Goal: Task Accomplishment & Management: Use online tool/utility

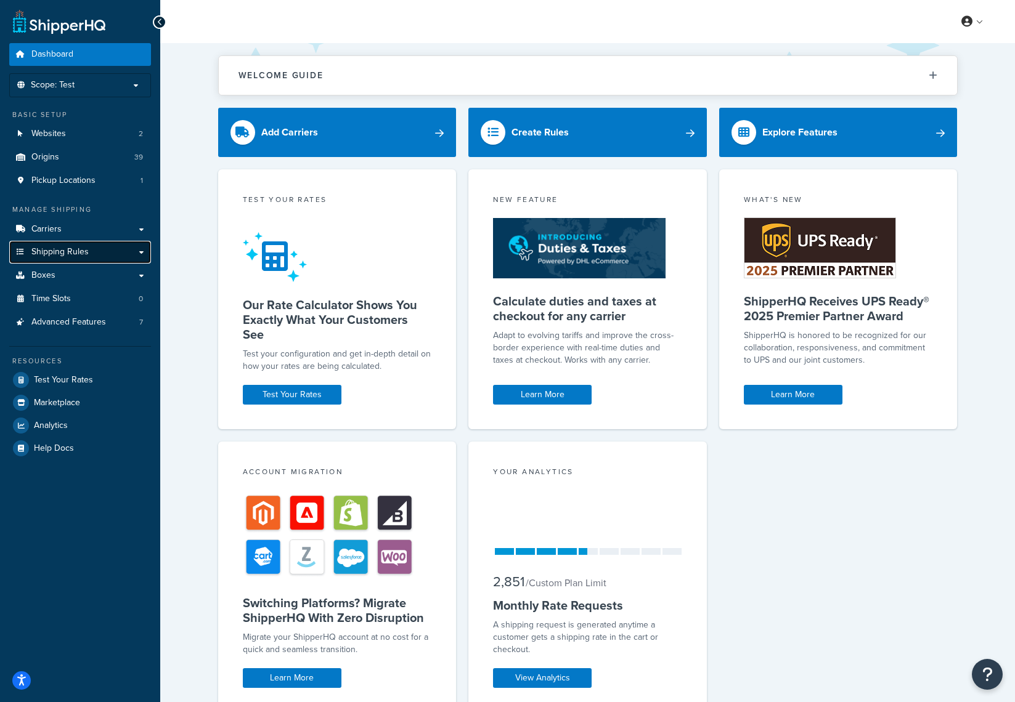
click at [120, 251] on link "Shipping Rules" at bounding box center [80, 252] width 142 height 23
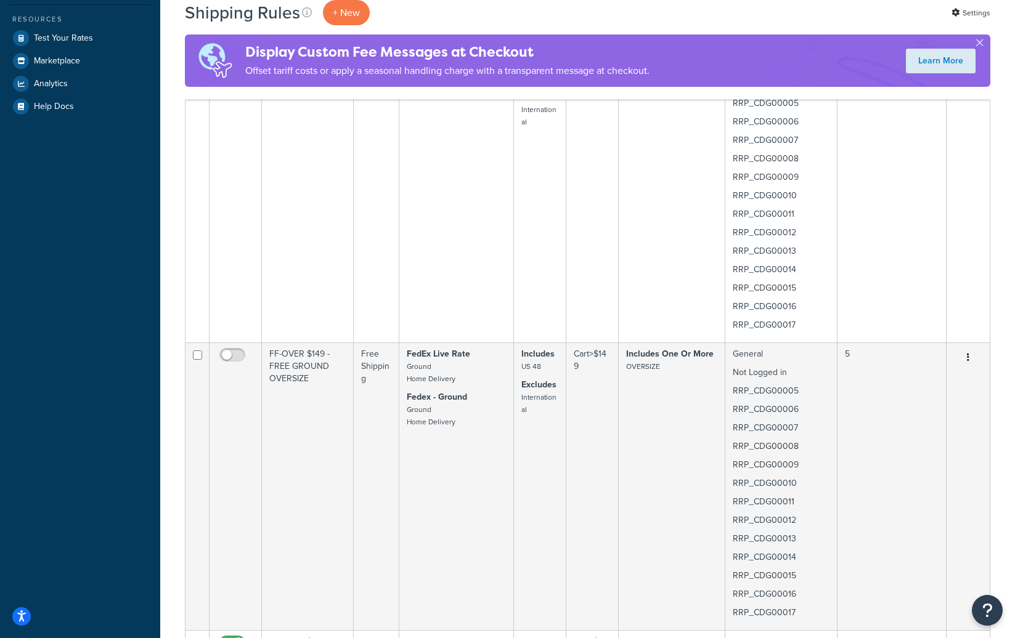
scroll to position [62, 0]
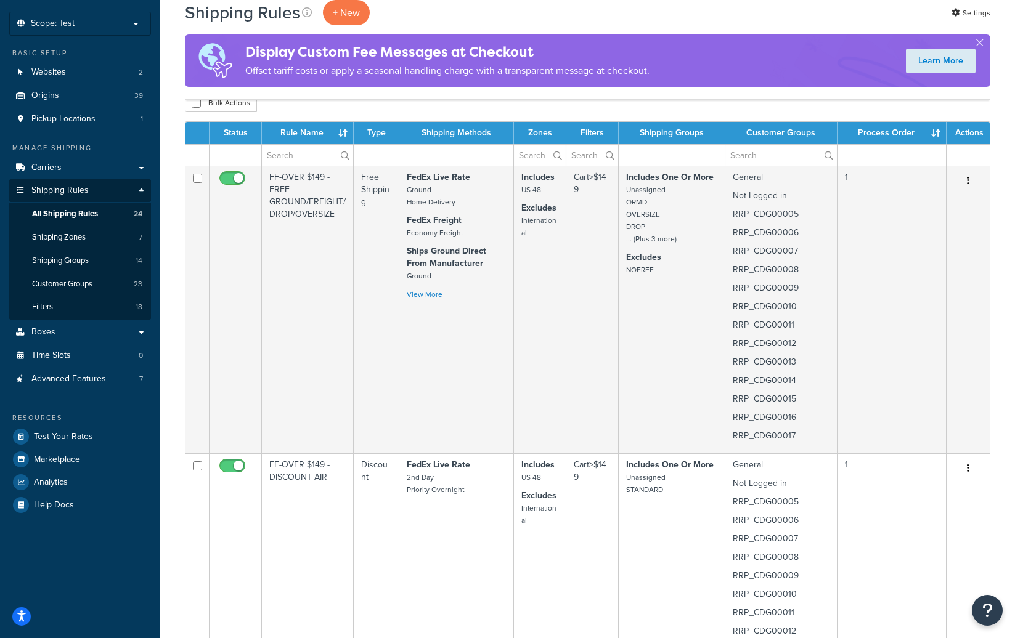
click at [930, 132] on th "Process Order" at bounding box center [891, 133] width 109 height 22
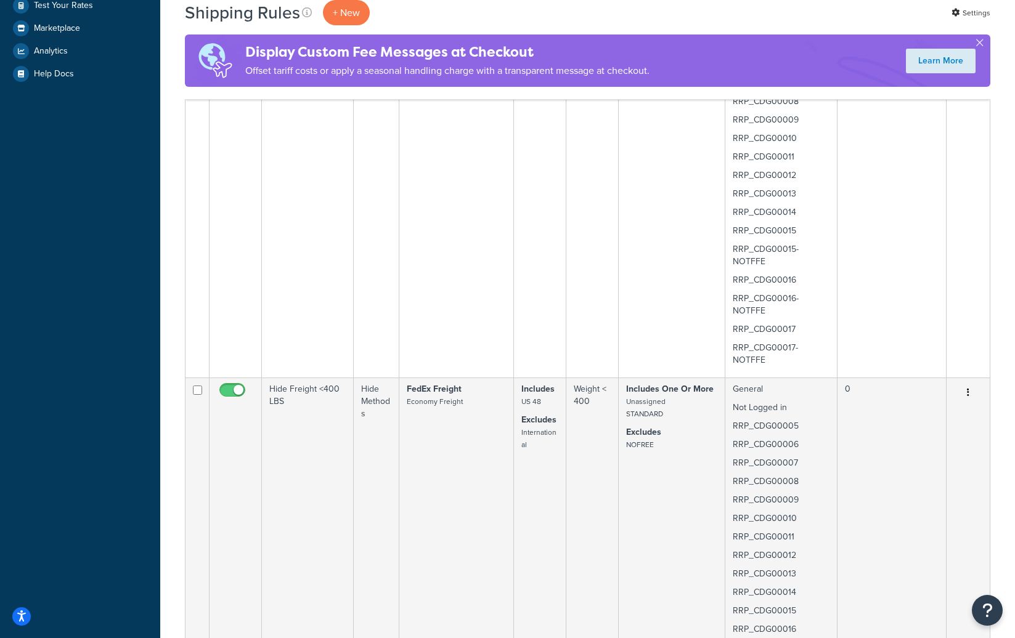
scroll to position [0, 0]
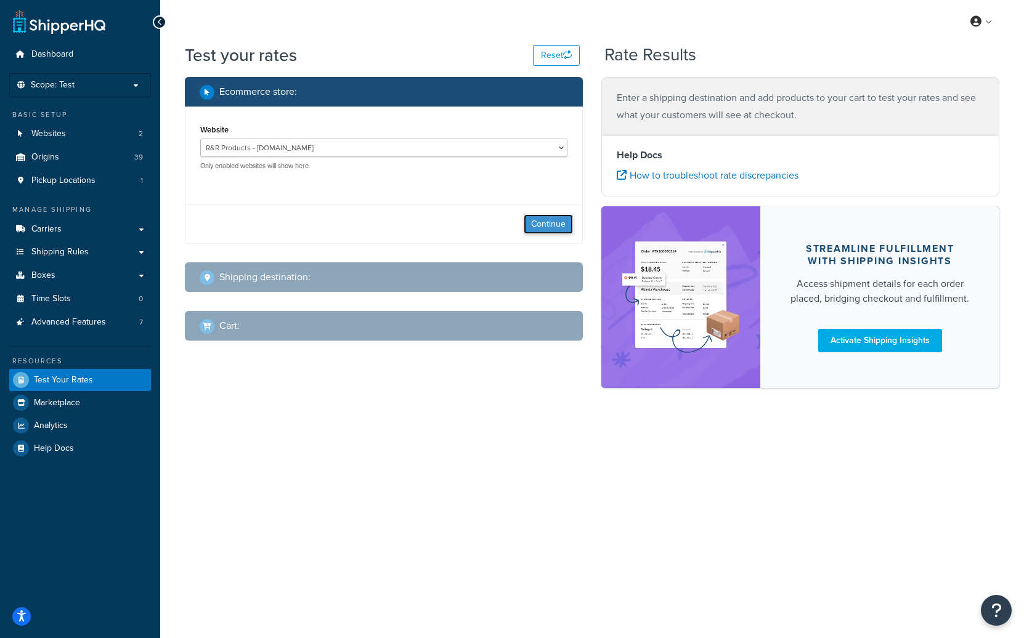
click at [535, 228] on button "Continue" at bounding box center [548, 224] width 49 height 20
select select "[GEOGRAPHIC_DATA]"
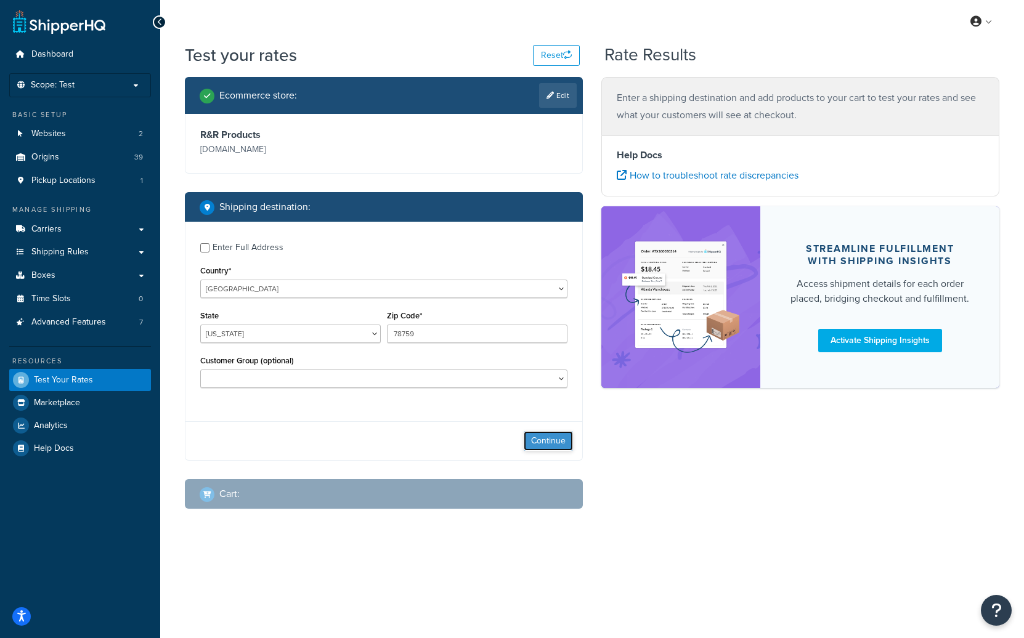
click at [548, 437] on button "Continue" at bounding box center [548, 441] width 49 height 20
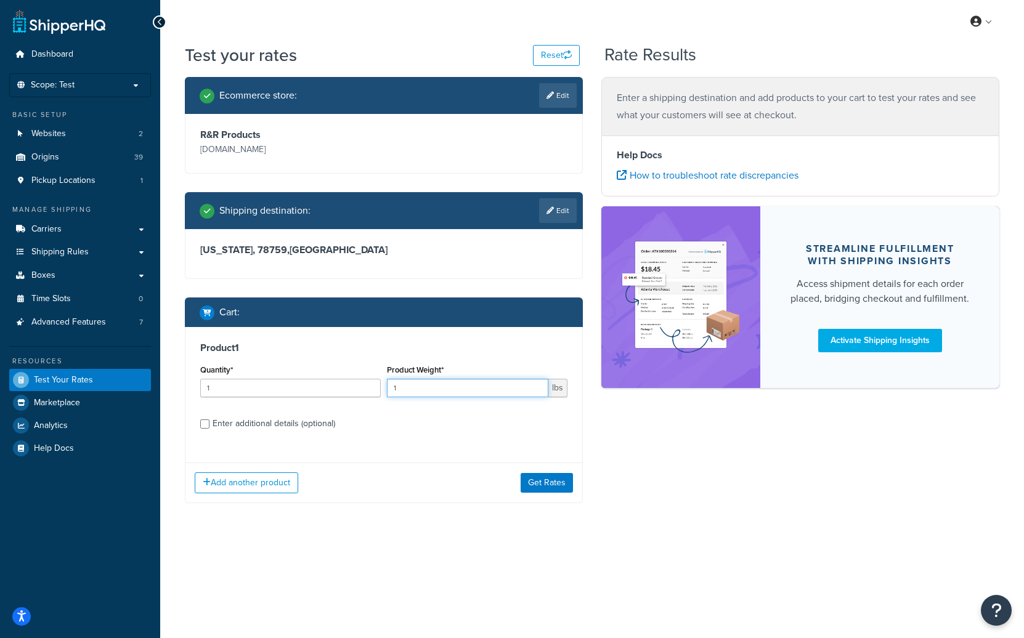
drag, startPoint x: 420, startPoint y: 392, endPoint x: 385, endPoint y: 393, distance: 34.5
click at [385, 393] on div "Product Weight* 1 lbs" at bounding box center [477, 384] width 187 height 45
type input "200"
click at [557, 487] on button "Get Rates" at bounding box center [547, 483] width 52 height 20
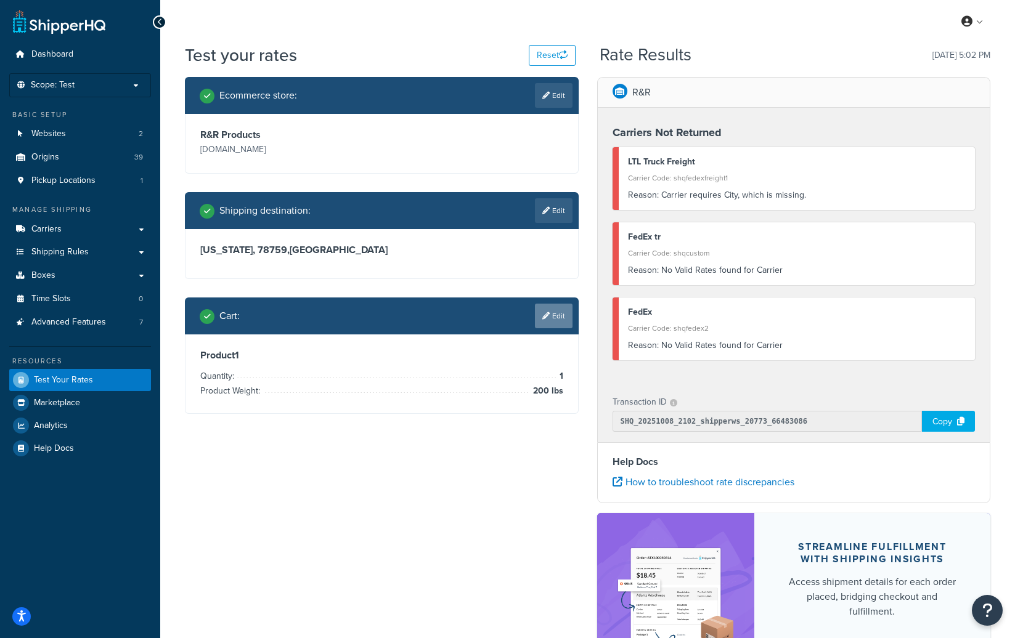
click at [545, 318] on icon at bounding box center [545, 315] width 7 height 7
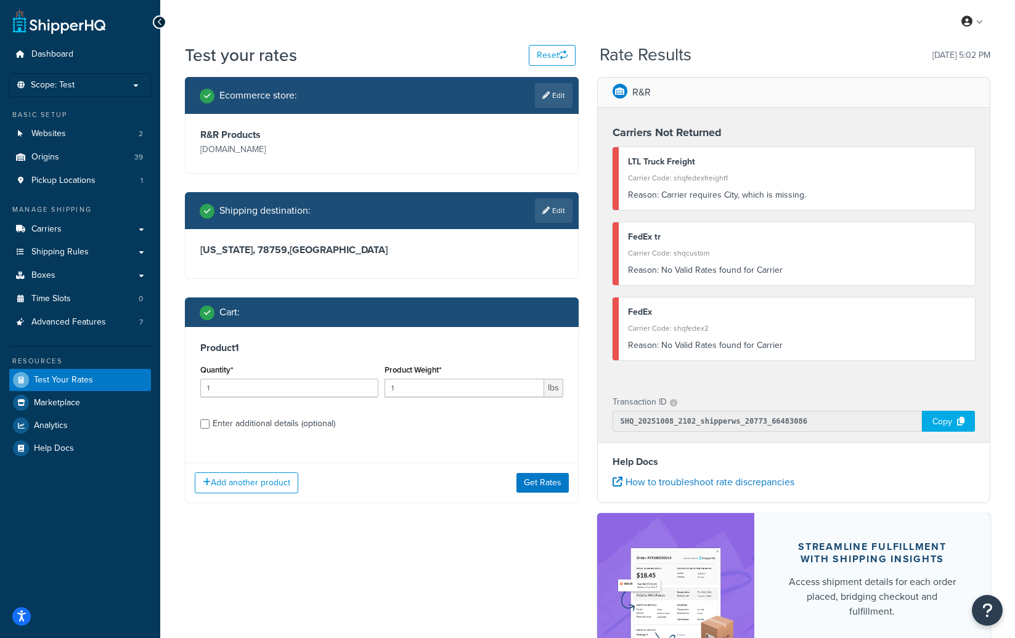
scroll to position [62, 0]
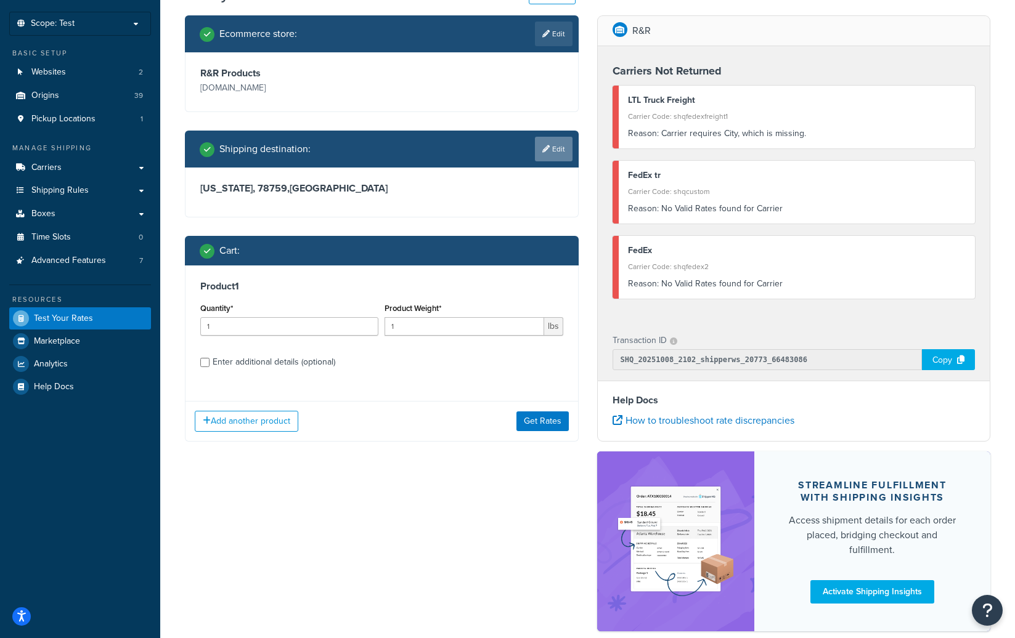
click at [548, 151] on link "Edit" at bounding box center [554, 149] width 38 height 25
select select "TX"
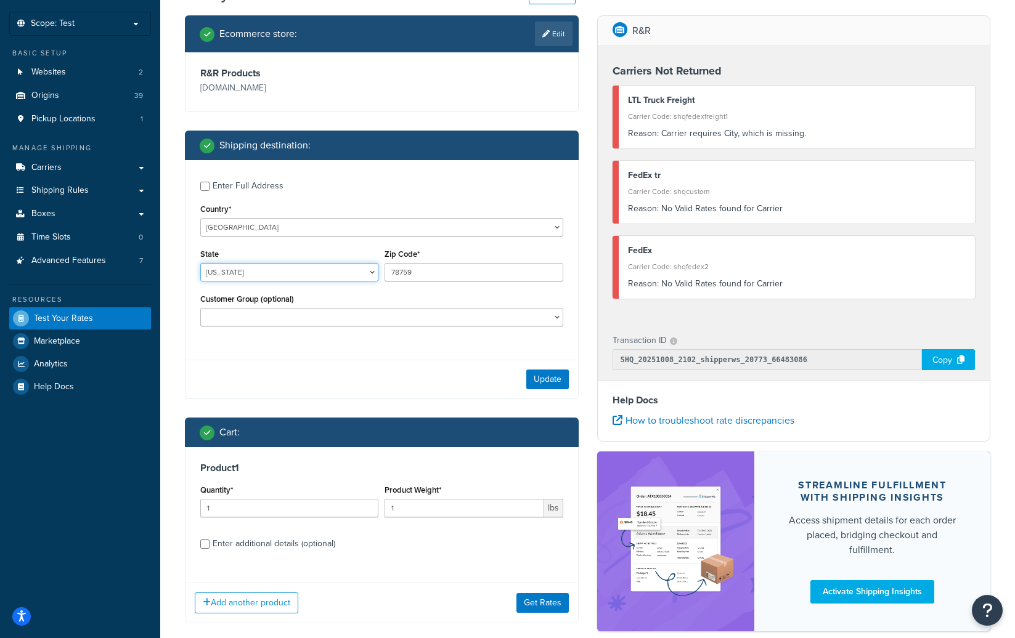
click at [314, 270] on select "Alabama Alaska American Samoa Arizona Arkansas Armed Forces Americas Armed Forc…" at bounding box center [289, 272] width 178 height 18
click at [330, 248] on div "State Alabama Alaska American Samoa Arizona Arkansas Armed Forces Americas Arme…" at bounding box center [289, 264] width 178 height 36
click at [251, 183] on div "Enter Full Address" at bounding box center [248, 185] width 71 height 17
click at [209, 183] on input "Enter Full Address" at bounding box center [204, 186] width 9 height 9
checkbox input "true"
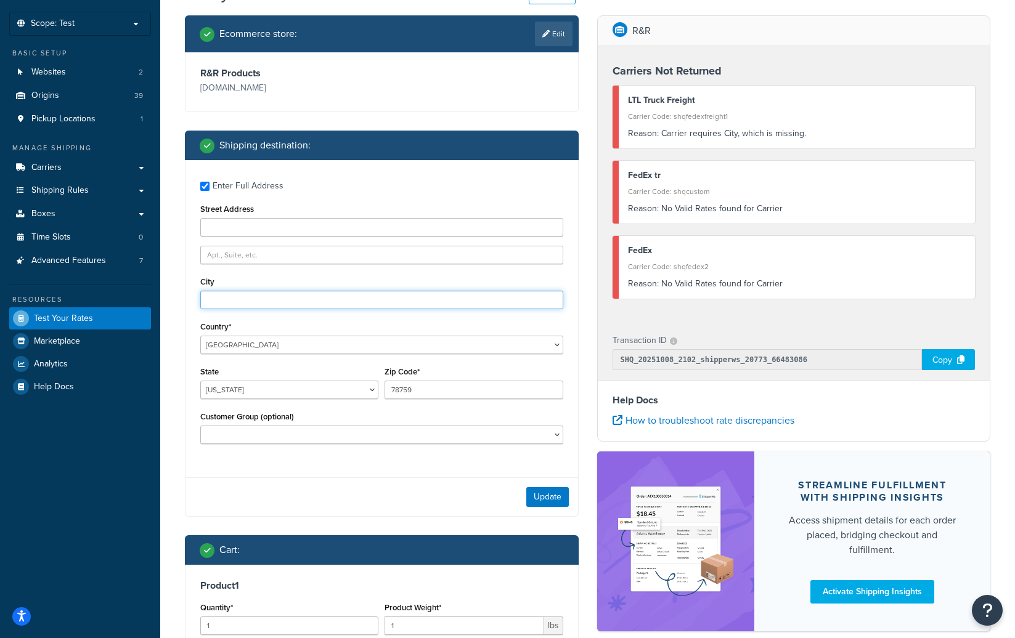
click at [257, 298] on input "City" at bounding box center [381, 300] width 363 height 18
type input "Austin"
click at [538, 497] on button "Update" at bounding box center [547, 497] width 43 height 20
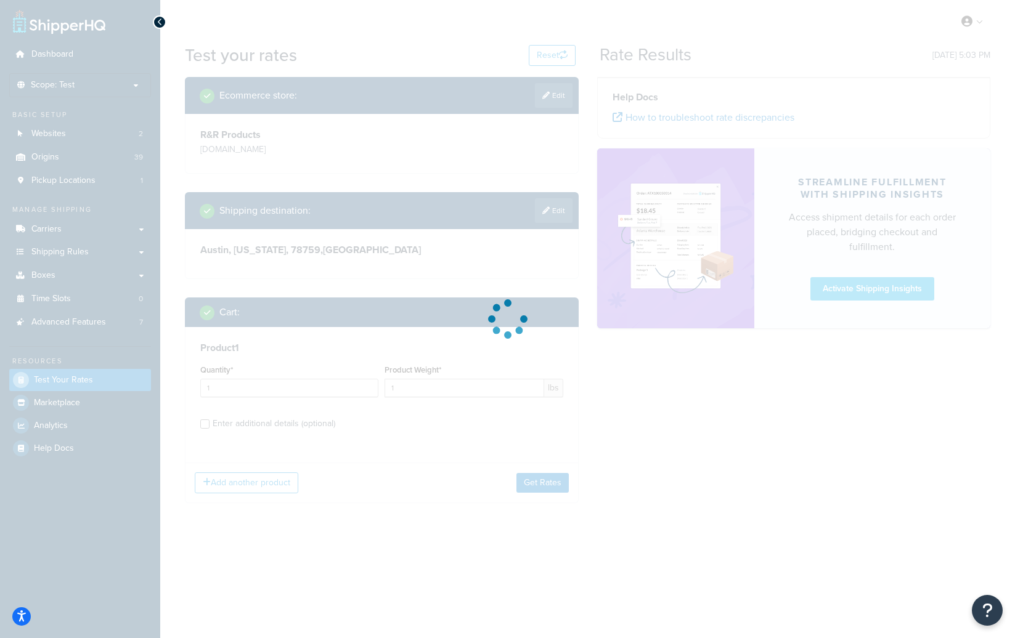
scroll to position [0, 0]
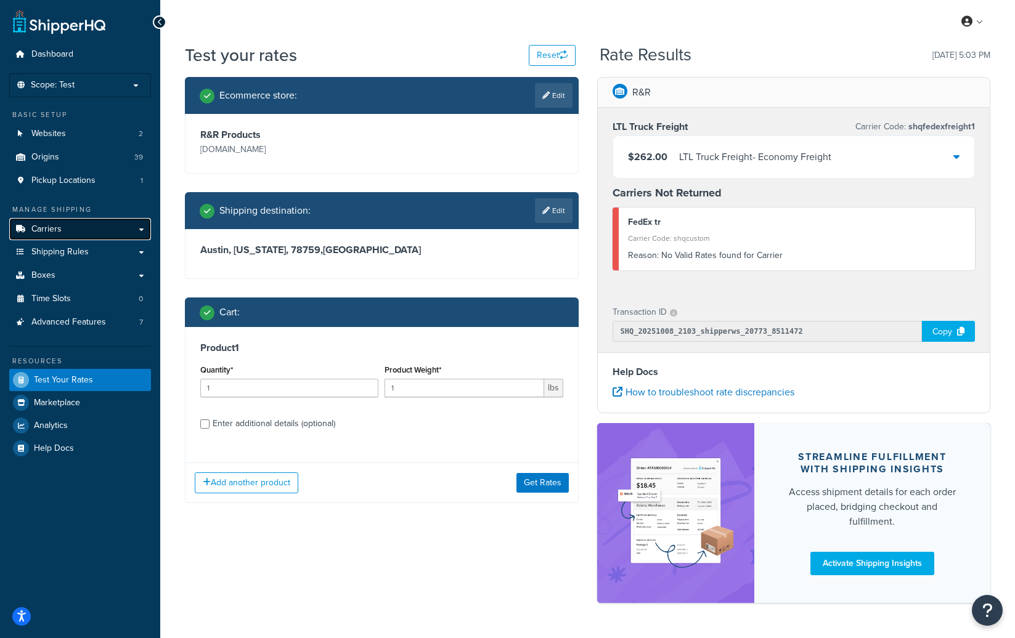
click at [68, 230] on link "Carriers" at bounding box center [80, 229] width 142 height 23
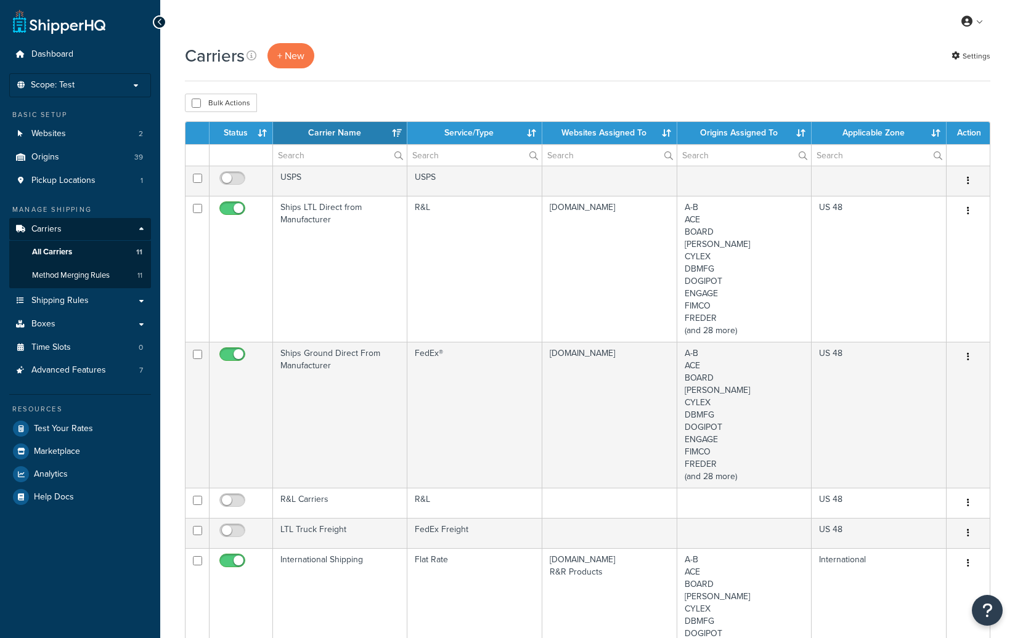
select select "15"
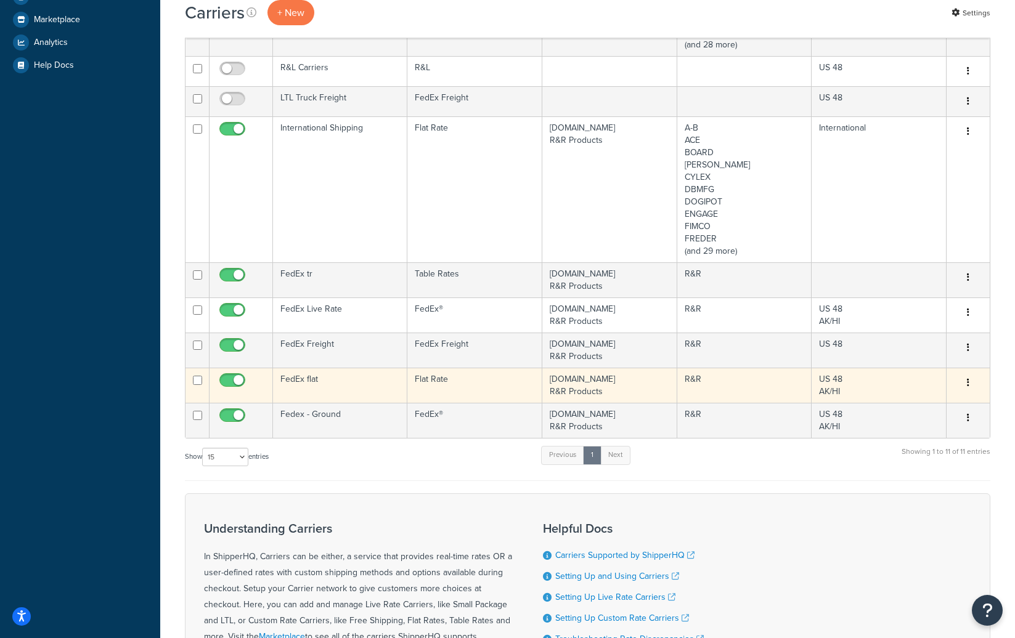
scroll to position [554, 0]
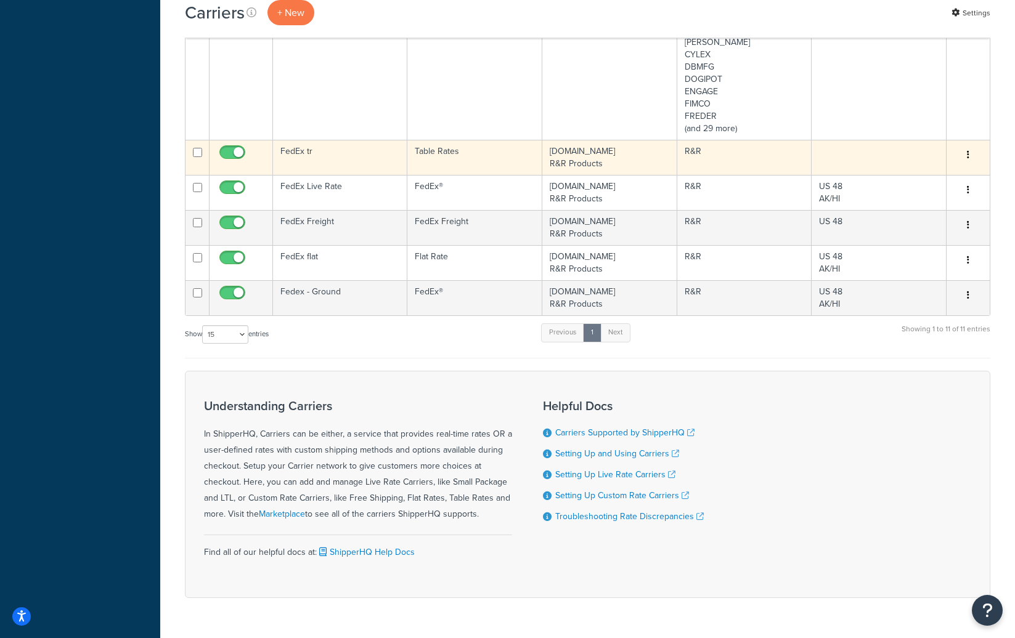
click at [226, 149] on input "checkbox" at bounding box center [234, 155] width 34 height 15
checkbox input "false"
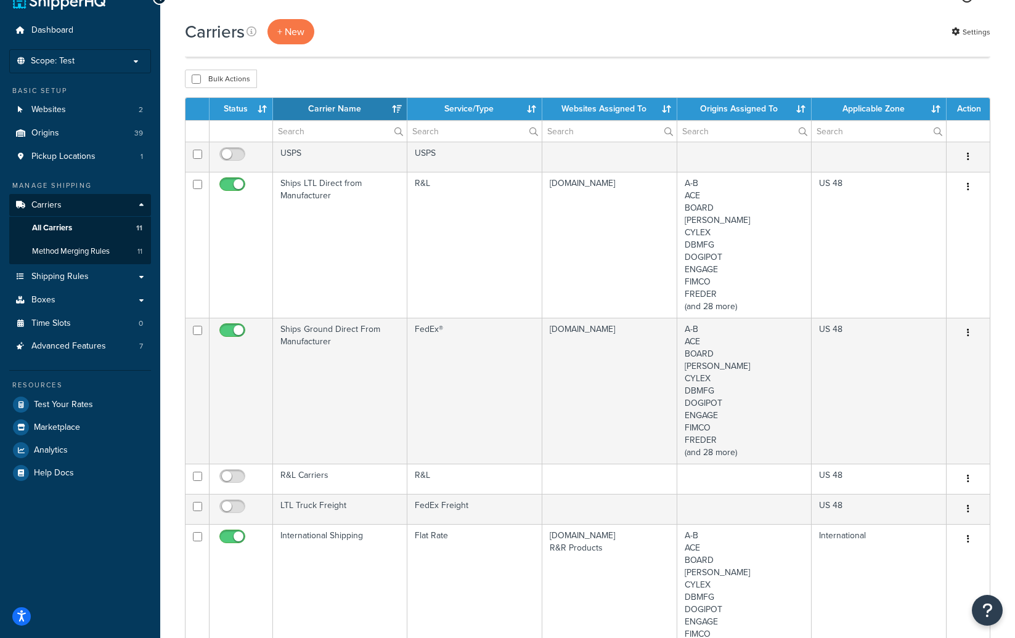
scroll to position [0, 0]
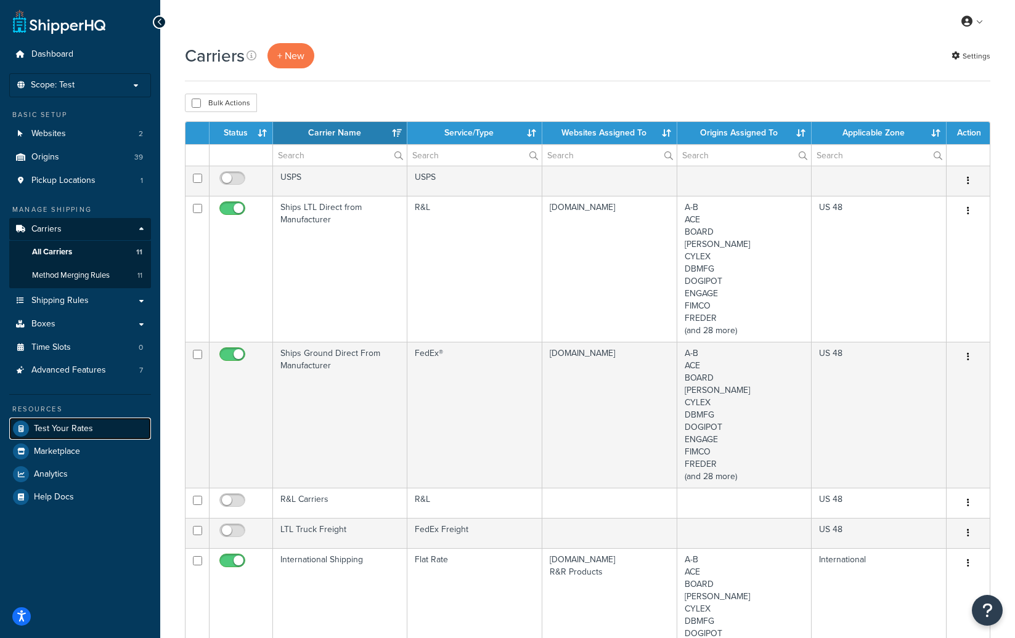
click at [40, 434] on link "Test Your Rates" at bounding box center [80, 429] width 142 height 22
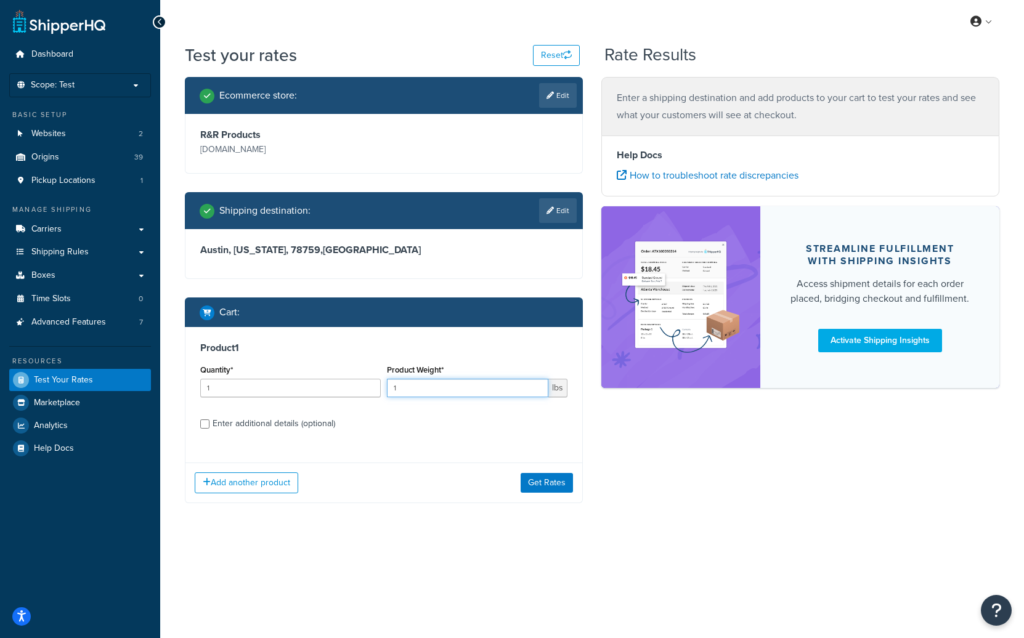
drag, startPoint x: 450, startPoint y: 391, endPoint x: 392, endPoint y: 391, distance: 57.9
click at [392, 391] on input "1" at bounding box center [467, 388] width 161 height 18
type input "250"
click at [538, 482] on button "Get Rates" at bounding box center [547, 483] width 52 height 20
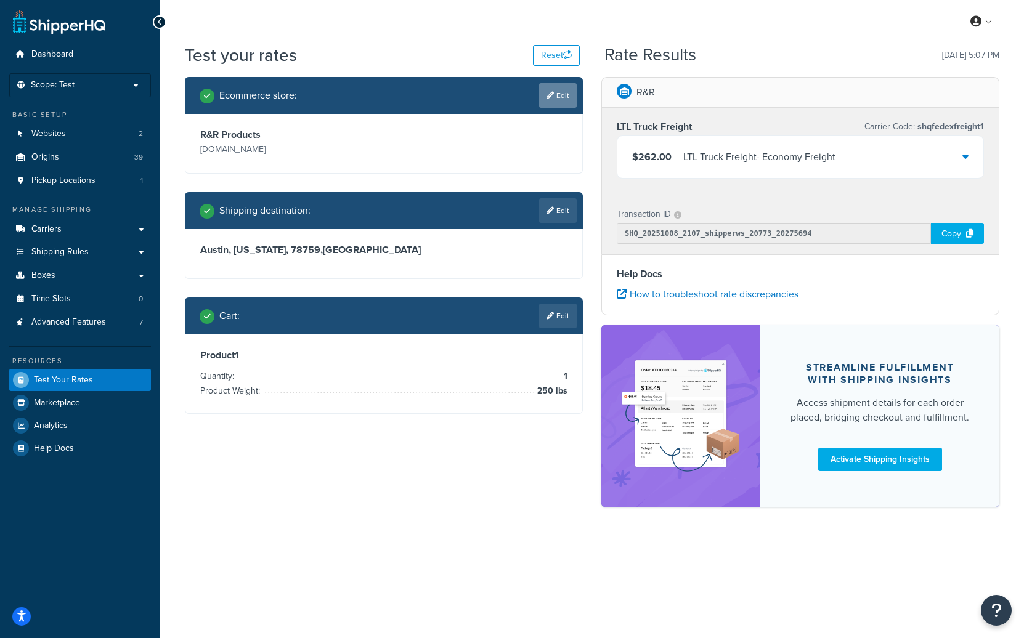
click at [560, 94] on link "Edit" at bounding box center [558, 95] width 38 height 25
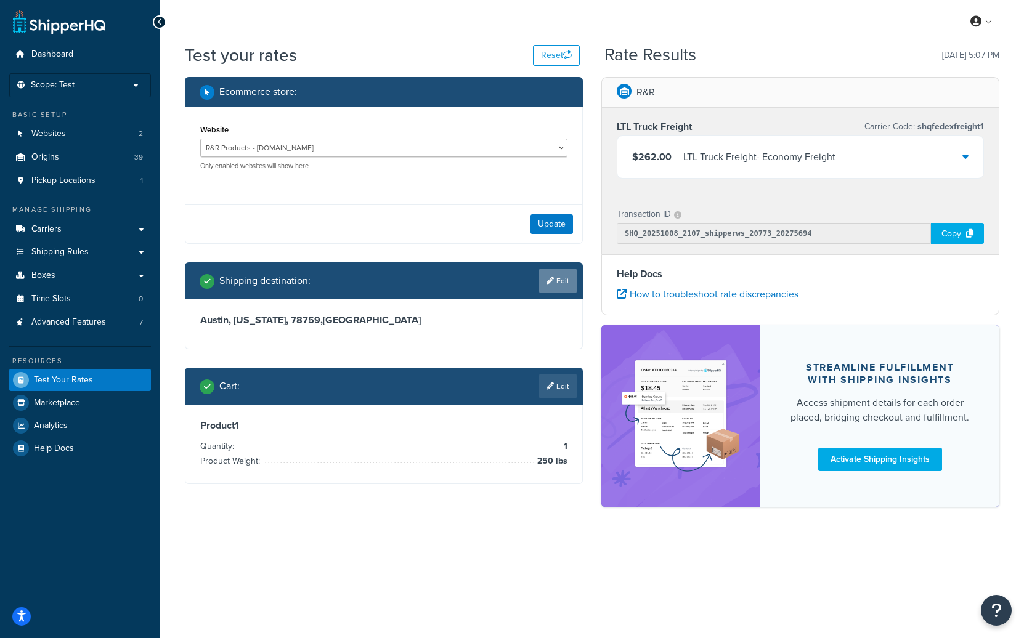
click at [560, 276] on link "Edit" at bounding box center [558, 281] width 38 height 25
select select "TX"
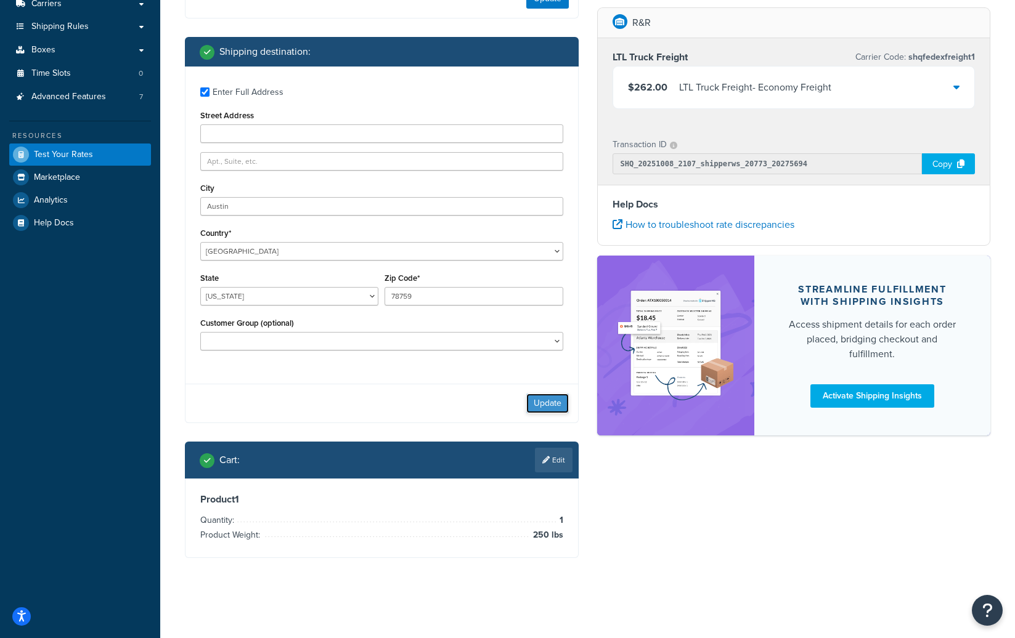
click at [550, 404] on button "Update" at bounding box center [547, 404] width 43 height 20
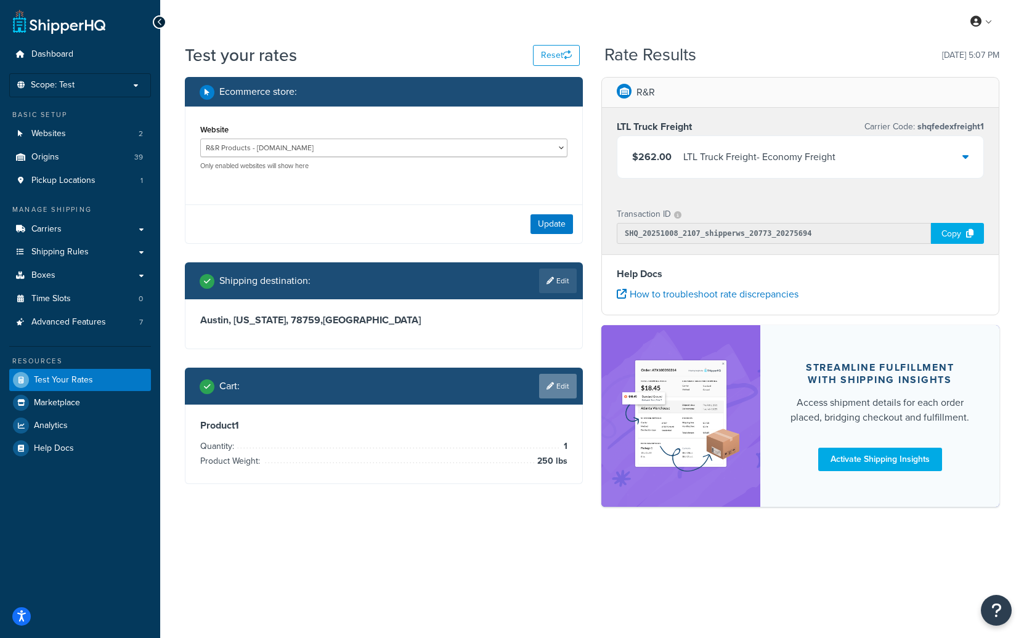
click at [565, 391] on link "Edit" at bounding box center [558, 386] width 38 height 25
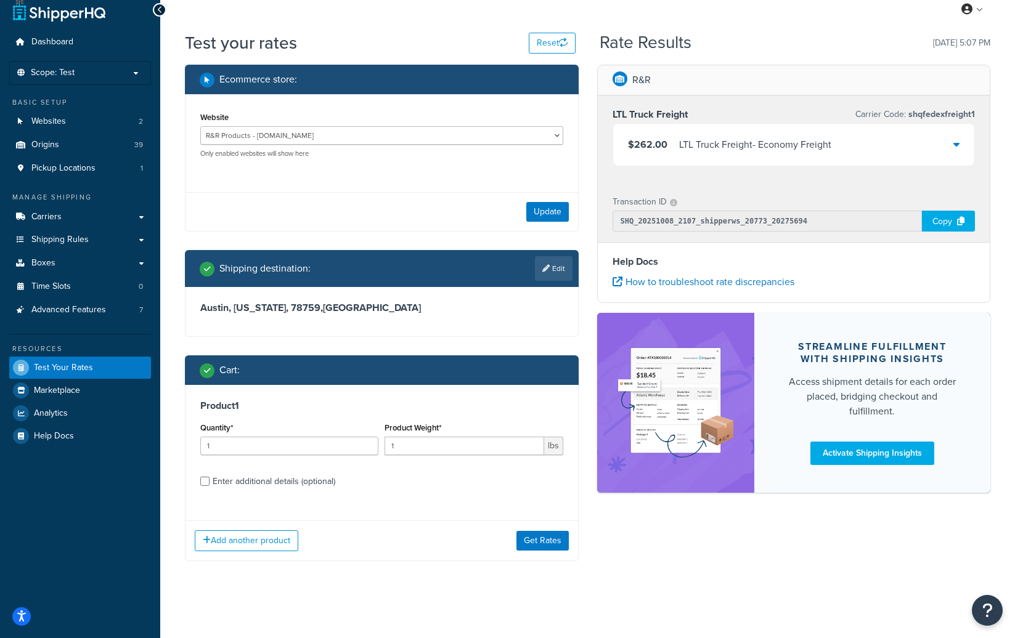
scroll to position [16, 0]
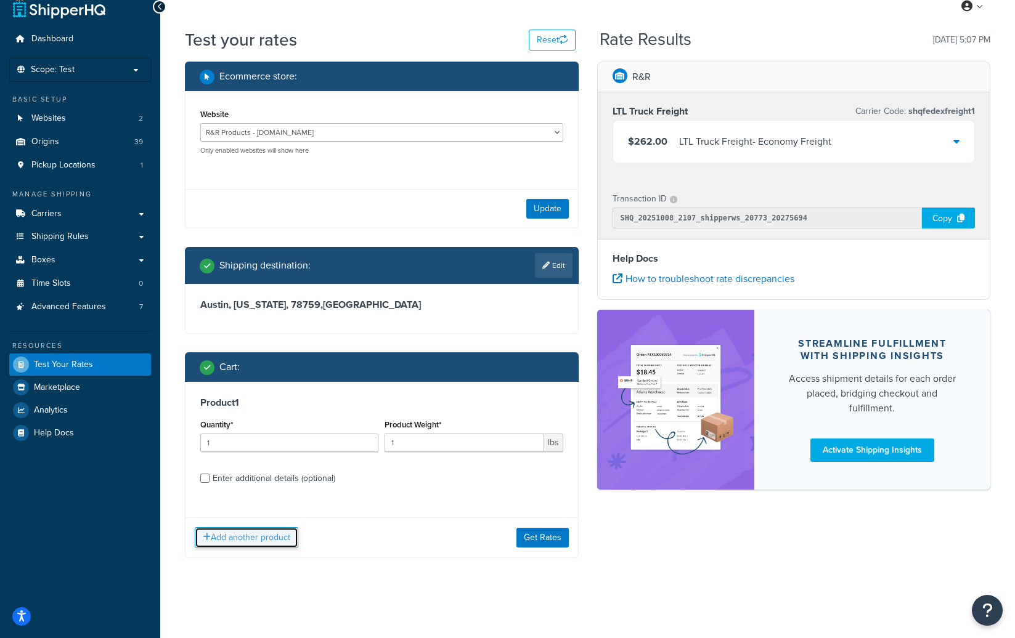
click at [272, 535] on button "Add another product" at bounding box center [246, 537] width 103 height 21
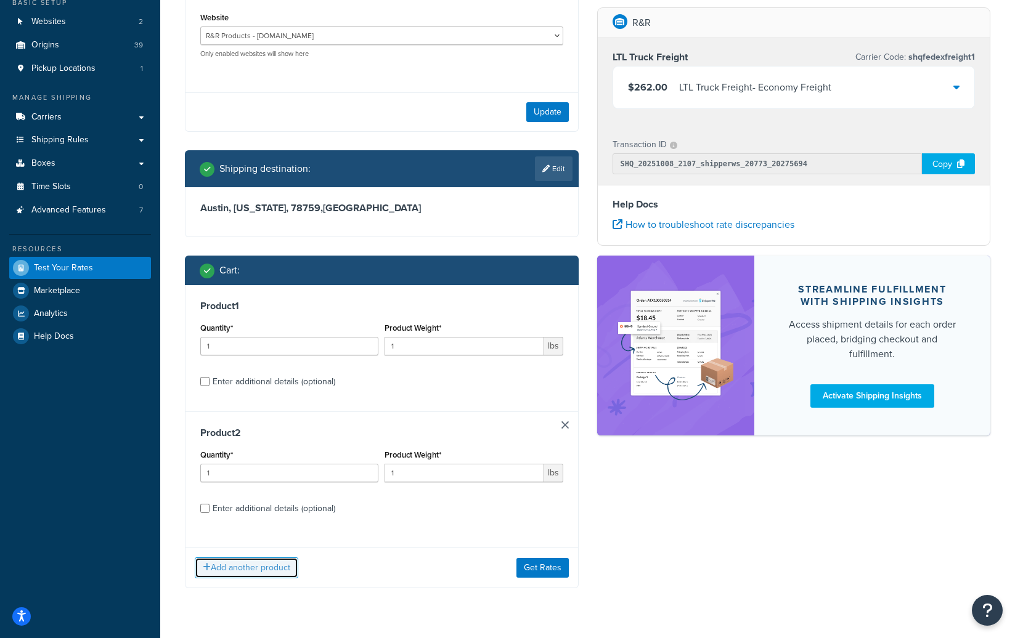
scroll to position [143, 0]
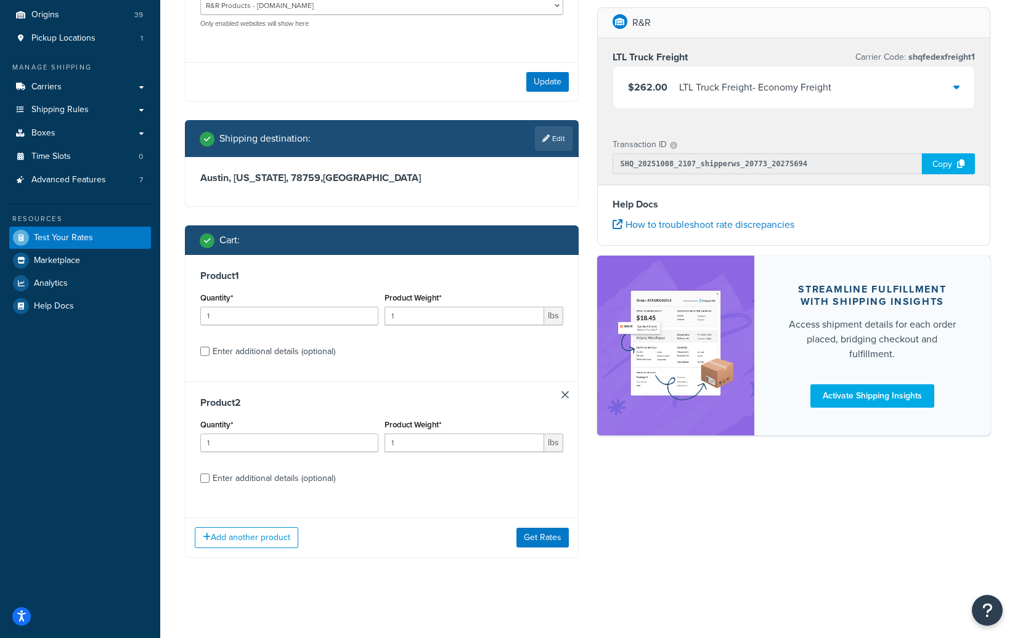
click at [328, 479] on div "Enter additional details (optional)" at bounding box center [274, 478] width 123 height 17
click at [209, 479] on input "Enter additional details (optional)" at bounding box center [204, 478] width 9 height 9
checkbox input "true"
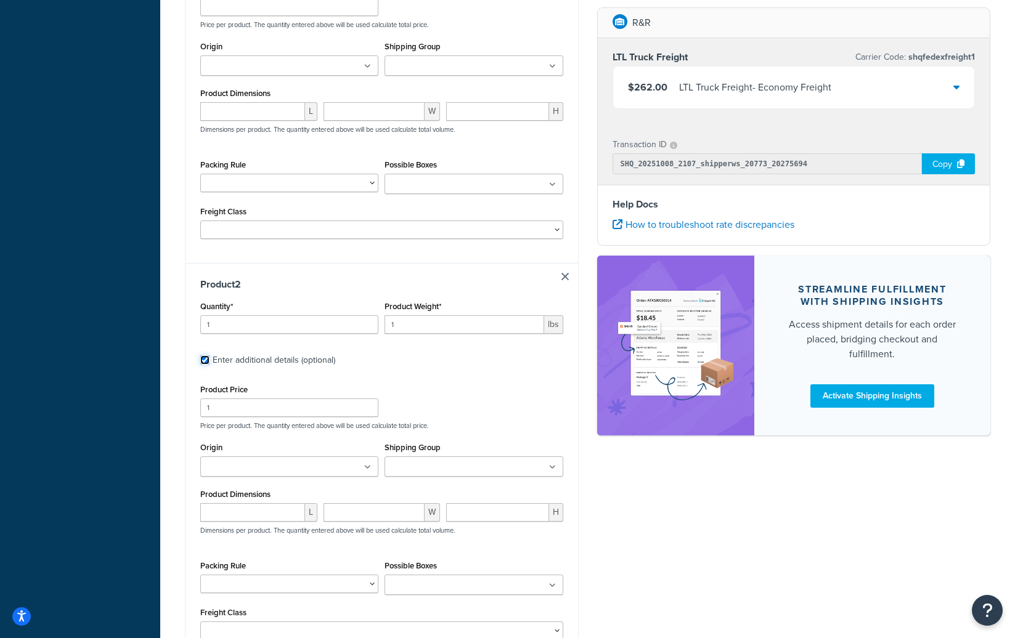
scroll to position [513, 0]
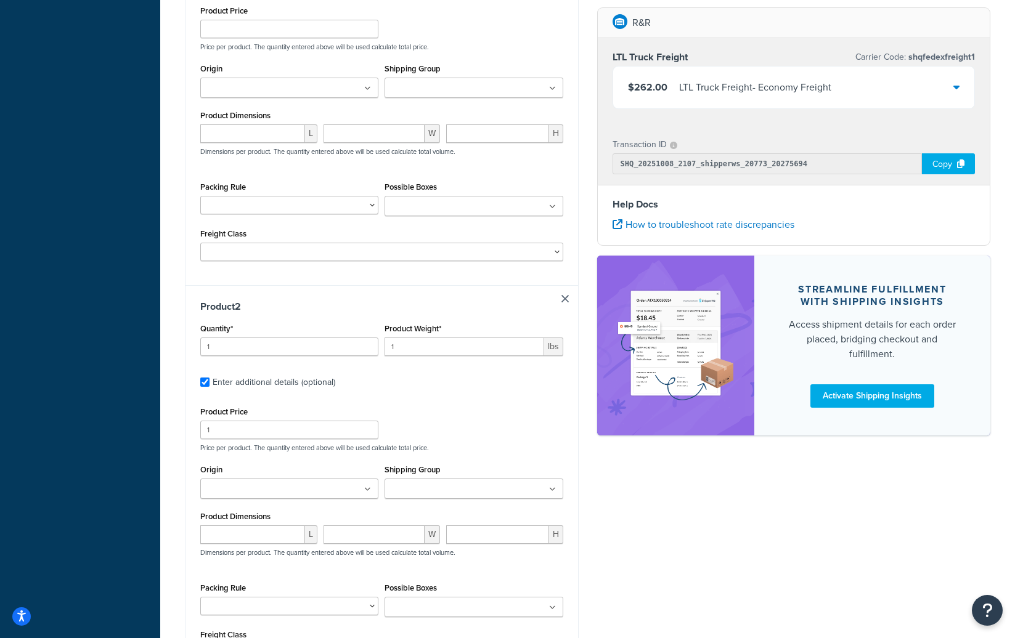
click at [500, 94] on ul at bounding box center [473, 88] width 178 height 20
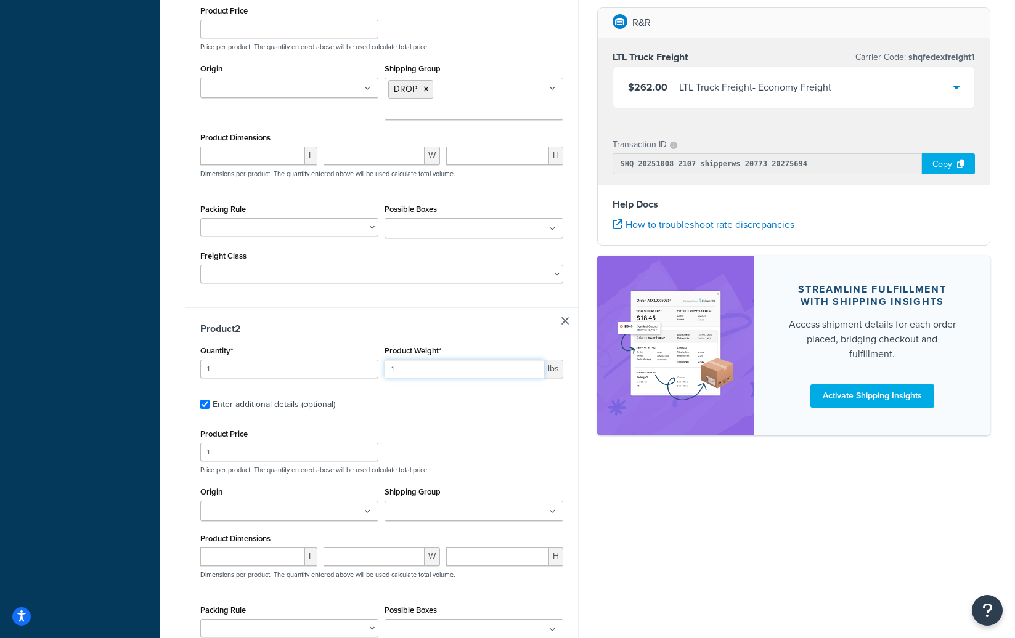
drag, startPoint x: 423, startPoint y: 350, endPoint x: 379, endPoint y: 352, distance: 44.4
click at [379, 352] on div "Quantity* 1 Product Weight* 1 lbs" at bounding box center [381, 365] width 369 height 45
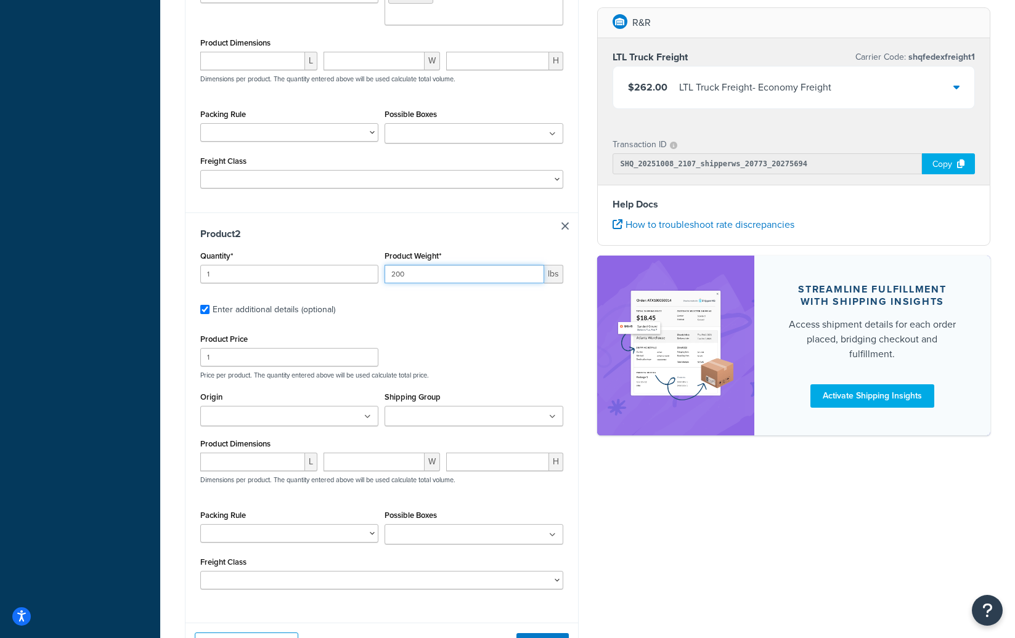
scroll to position [636, 0]
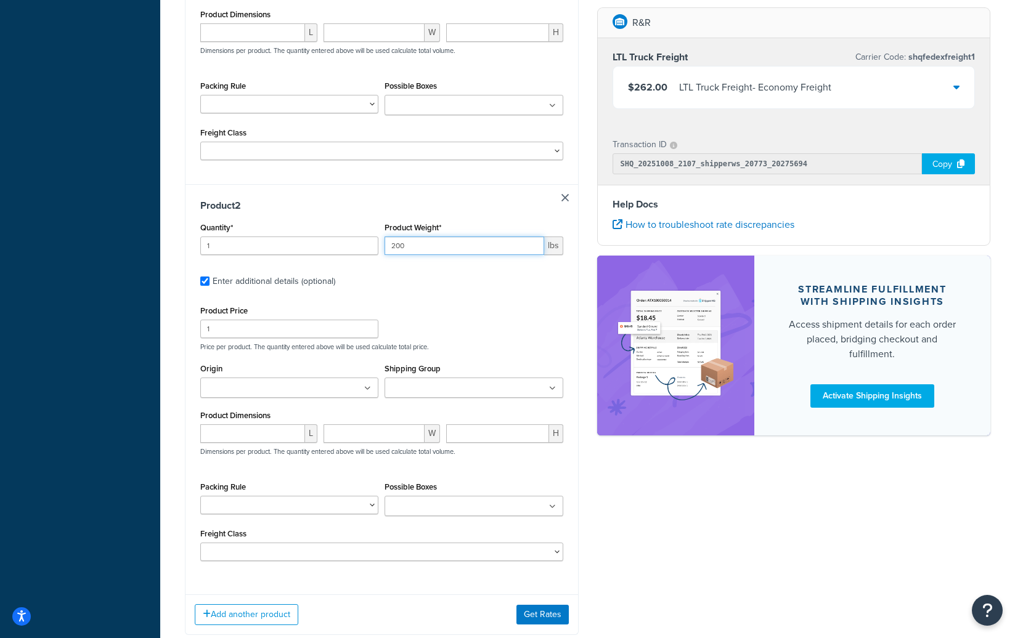
type input "200"
click at [351, 378] on ul at bounding box center [289, 388] width 178 height 20
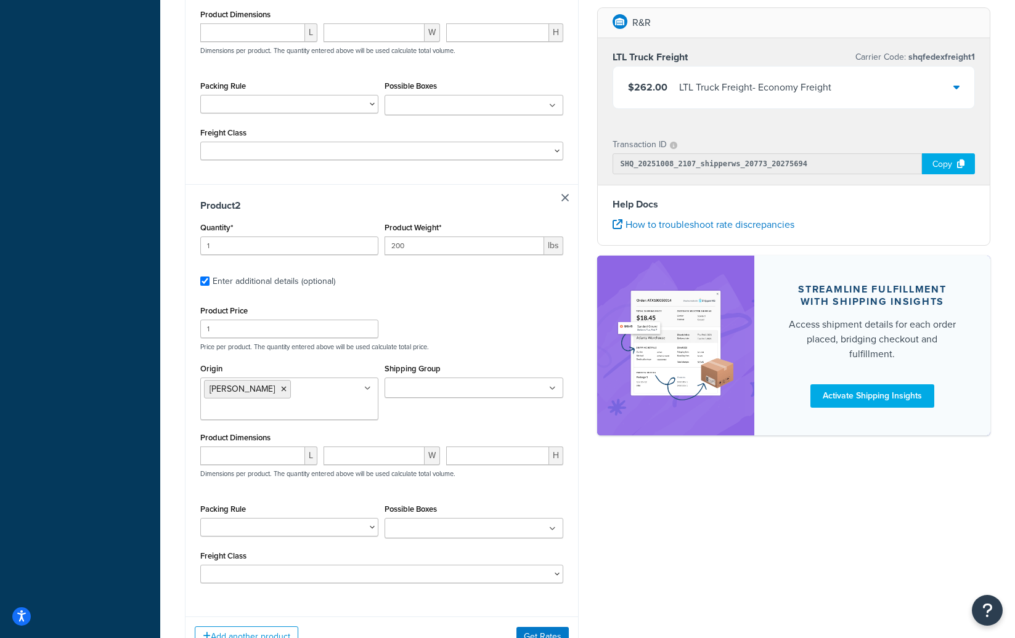
click at [604, 481] on div "Ecommerce store : Website R&R Products - mcprod.rrproducts.com Staging.rrproduc…" at bounding box center [588, 58] width 824 height 1234
click at [505, 378] on ul at bounding box center [473, 388] width 178 height 20
click at [625, 508] on div "Ecommerce store : Website R&R Products - mcprod.rrproducts.com Staging.rrproduc…" at bounding box center [588, 58] width 824 height 1234
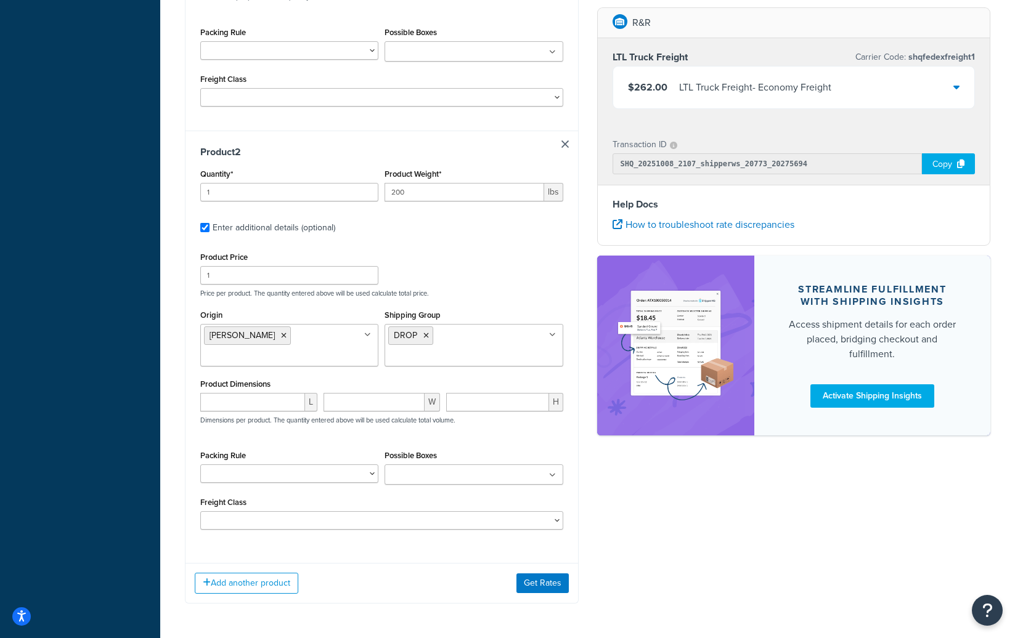
scroll to position [697, 0]
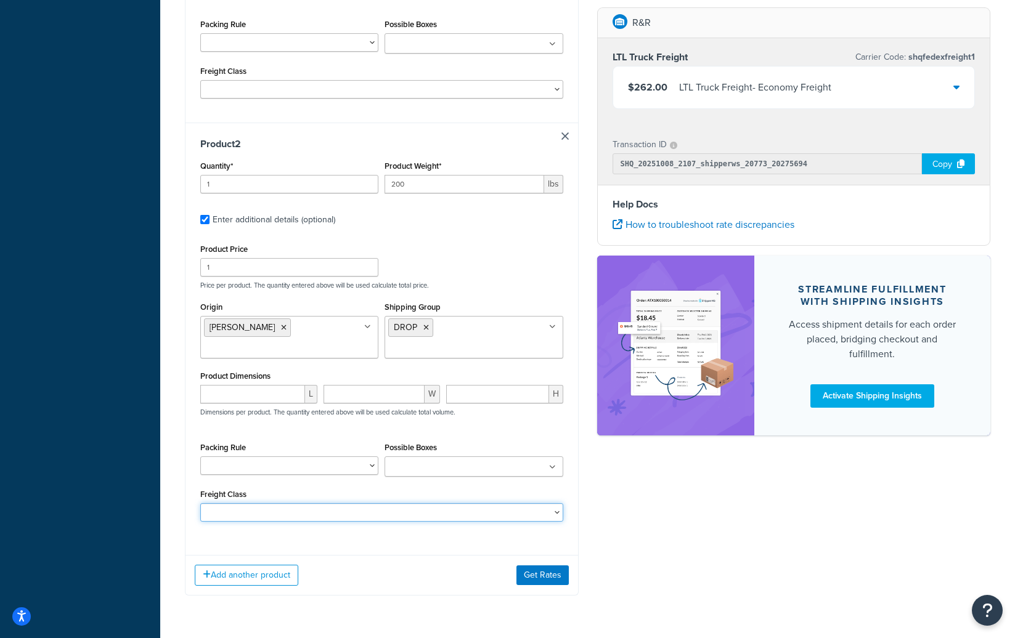
click at [529, 503] on select "50 55 60 65 70 77.5 85 92.5 100 110 125 150 175 200 250 300 400 500" at bounding box center [381, 512] width 363 height 18
select select "65"
click at [200, 503] on select "50 55 60 65 70 77.5 85 92.5 100 110 125 150 175 200 250 300 400 500" at bounding box center [381, 512] width 363 height 18
click at [330, 456] on select "AEROSOL DIMWEIGHT DROP ORMD SINGLE TIRES TRUCK" at bounding box center [289, 465] width 178 height 18
select select "56456"
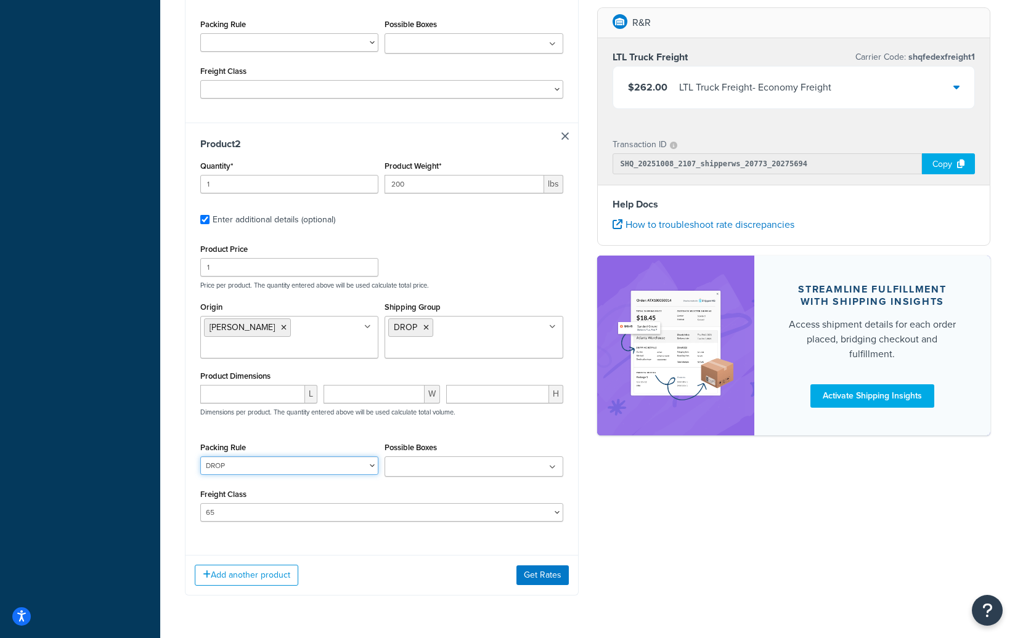
click at [200, 456] on select "AEROSOL DIMWEIGHT DROP ORMD SINGLE TIRES TRUCK" at bounding box center [289, 465] width 178 height 18
click at [546, 565] on button "Get Rates" at bounding box center [542, 575] width 52 height 20
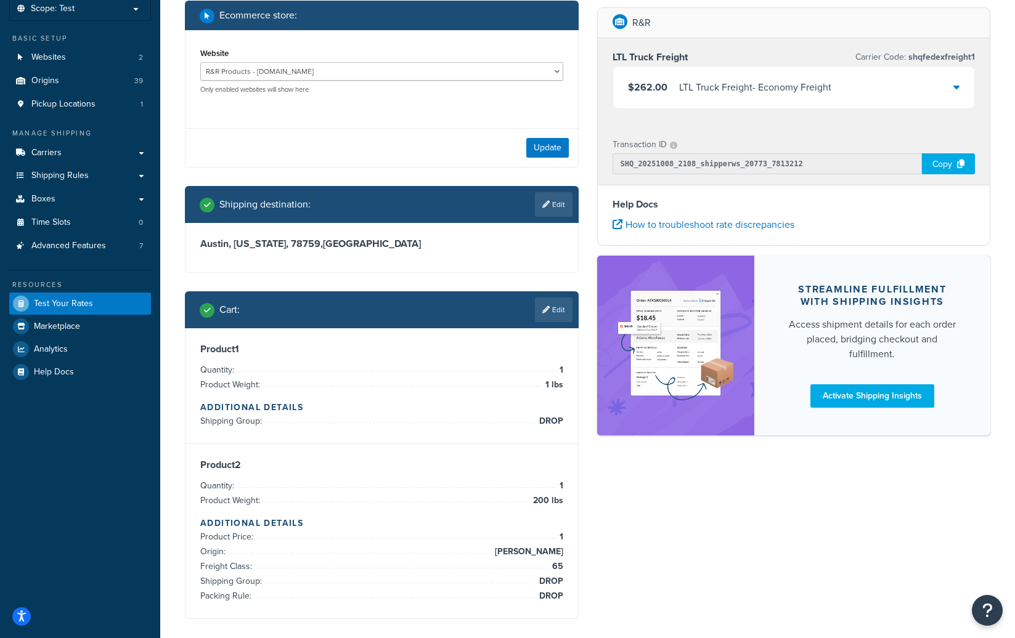
scroll to position [76, 0]
